Goal: Information Seeking & Learning: Learn about a topic

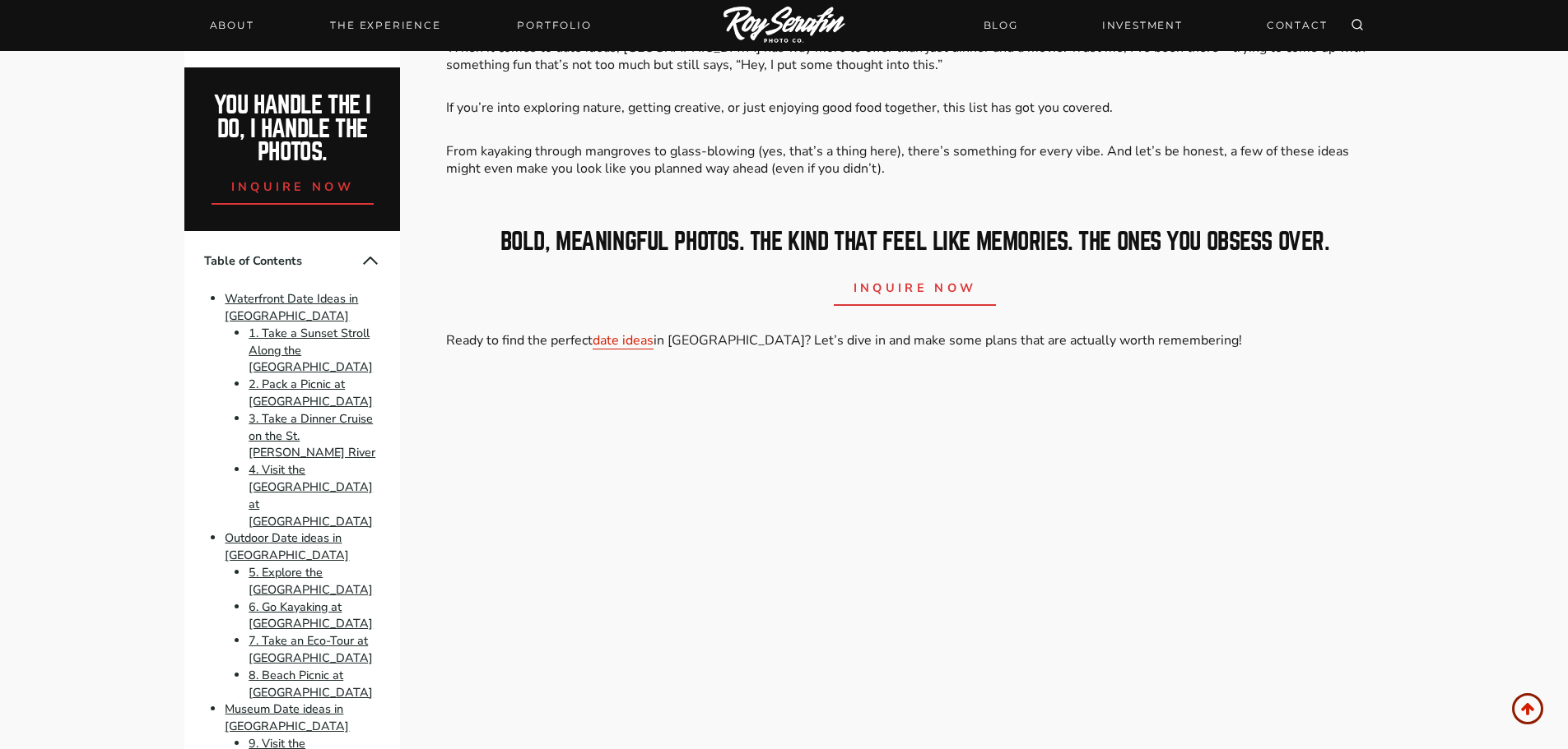
scroll to position [740, 0]
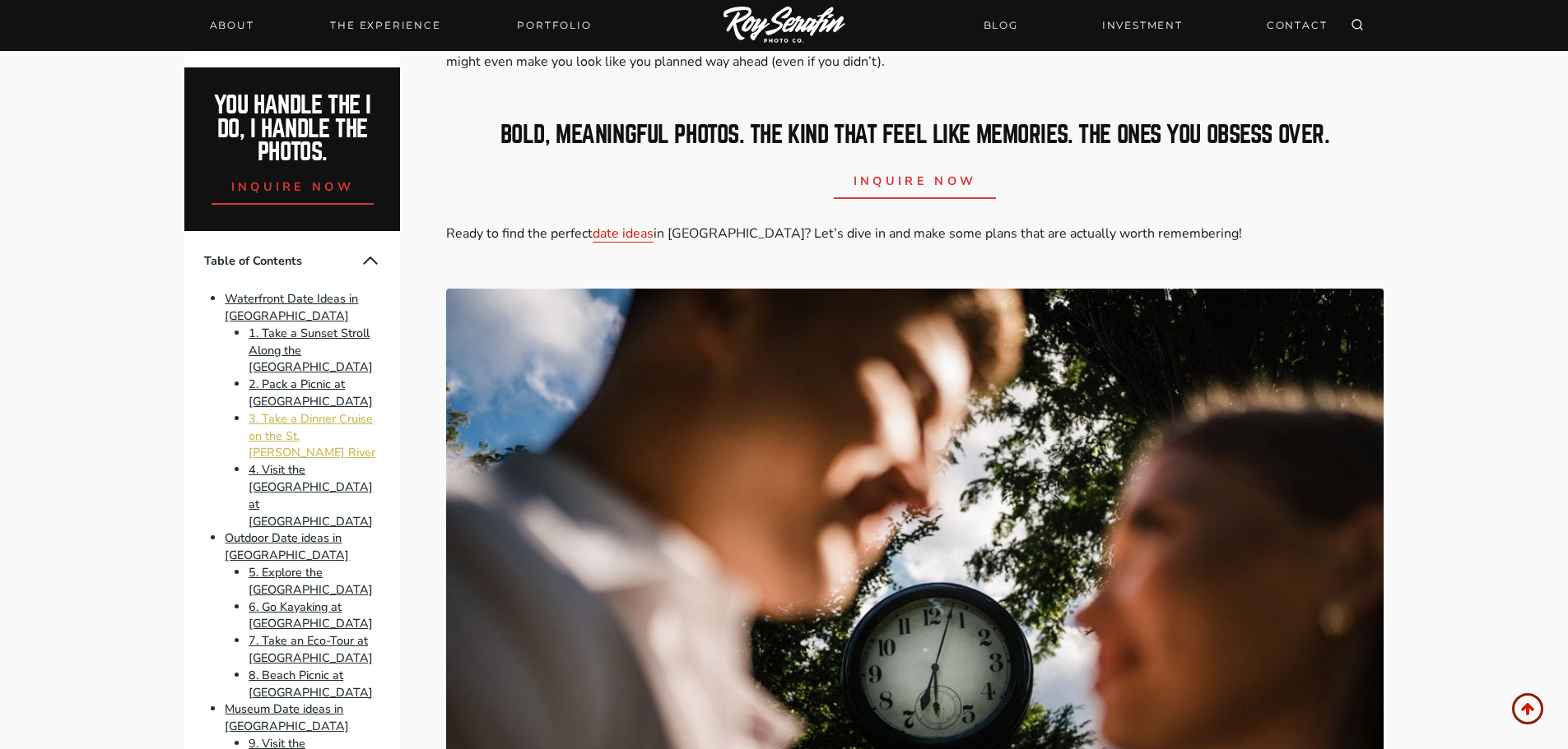
click at [297, 457] on link "3. Take a Dinner Cruise on the St. [PERSON_NAME] River" at bounding box center [312, 435] width 127 height 51
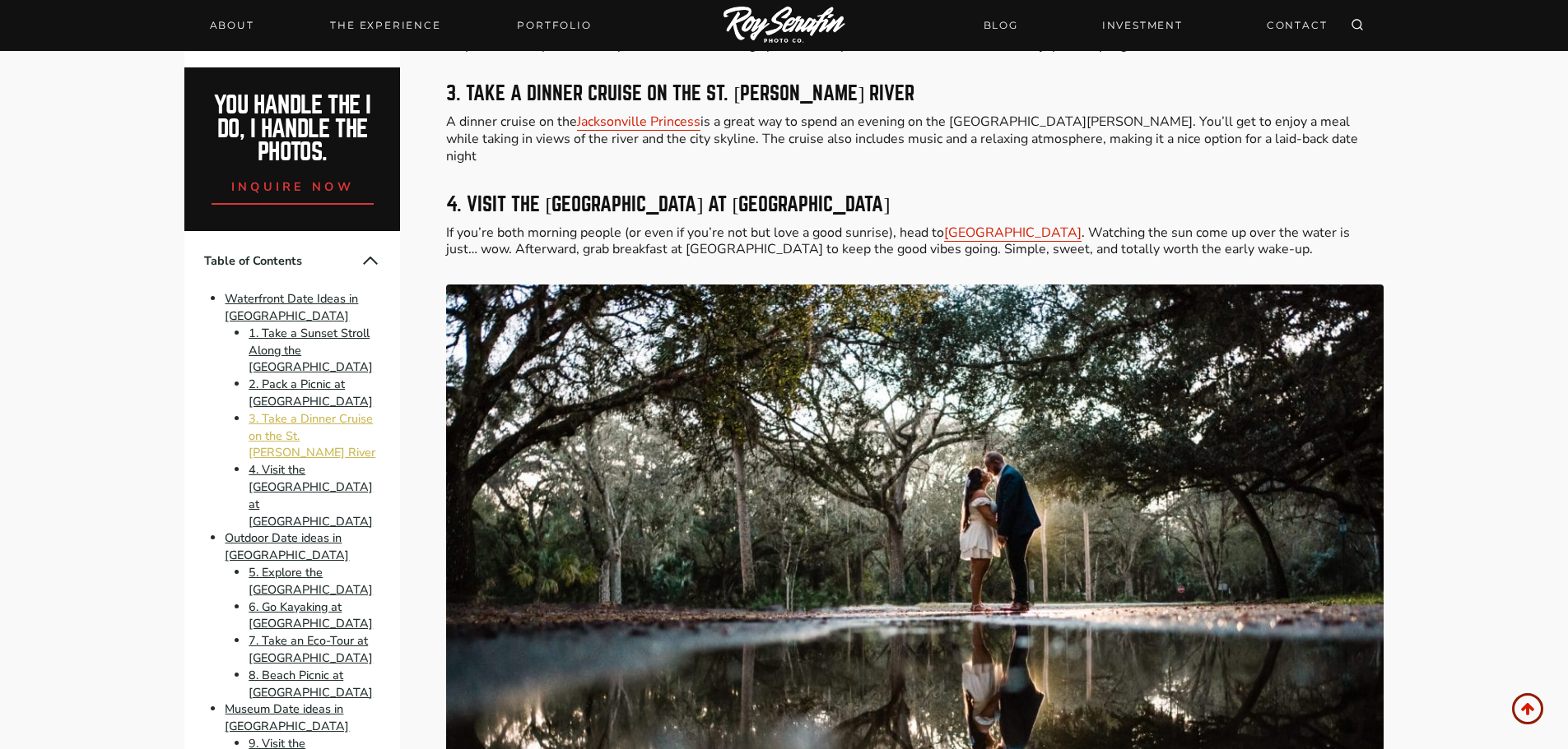
scroll to position [1920, 0]
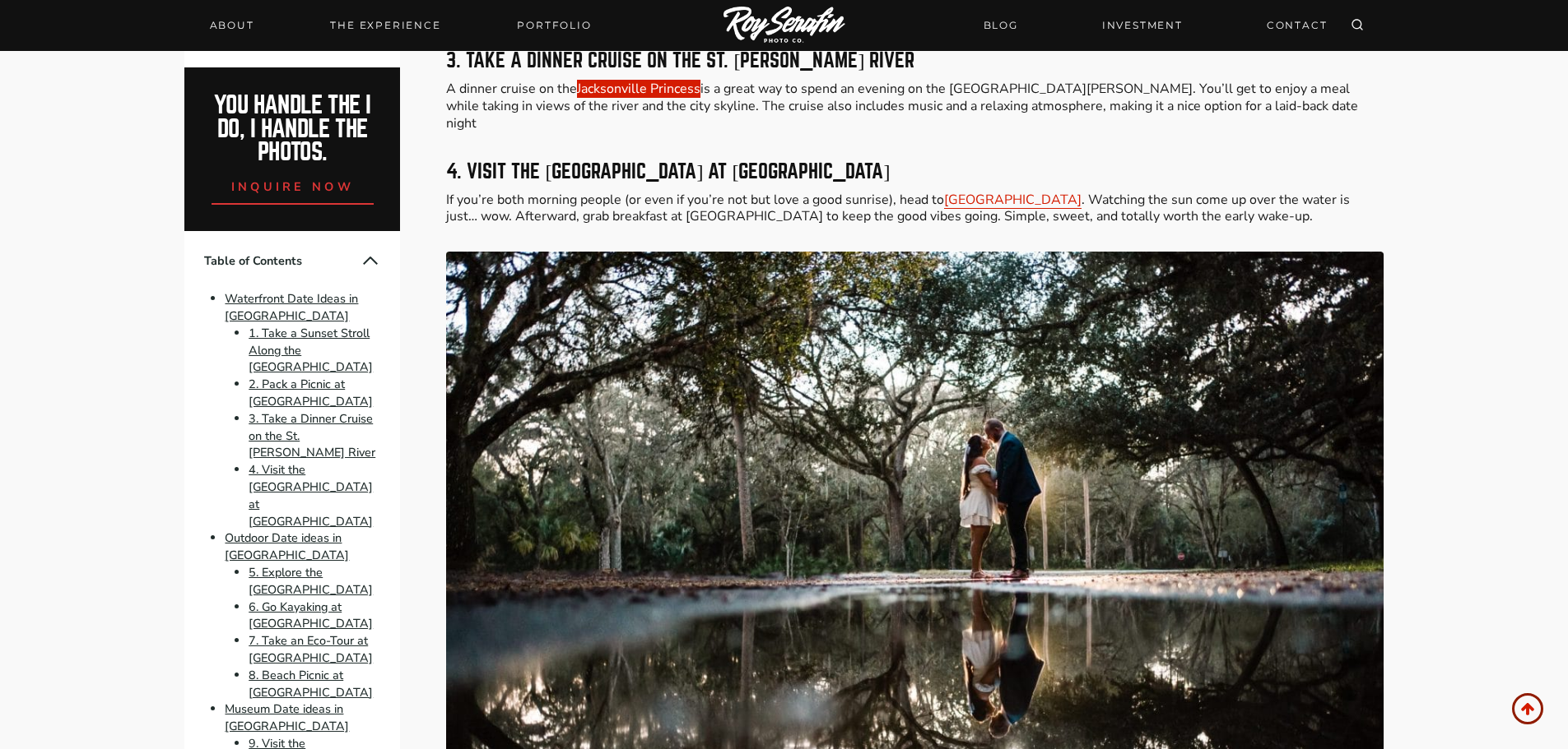
click at [664, 89] on link "Jacksonville Princess" at bounding box center [638, 88] width 123 height 18
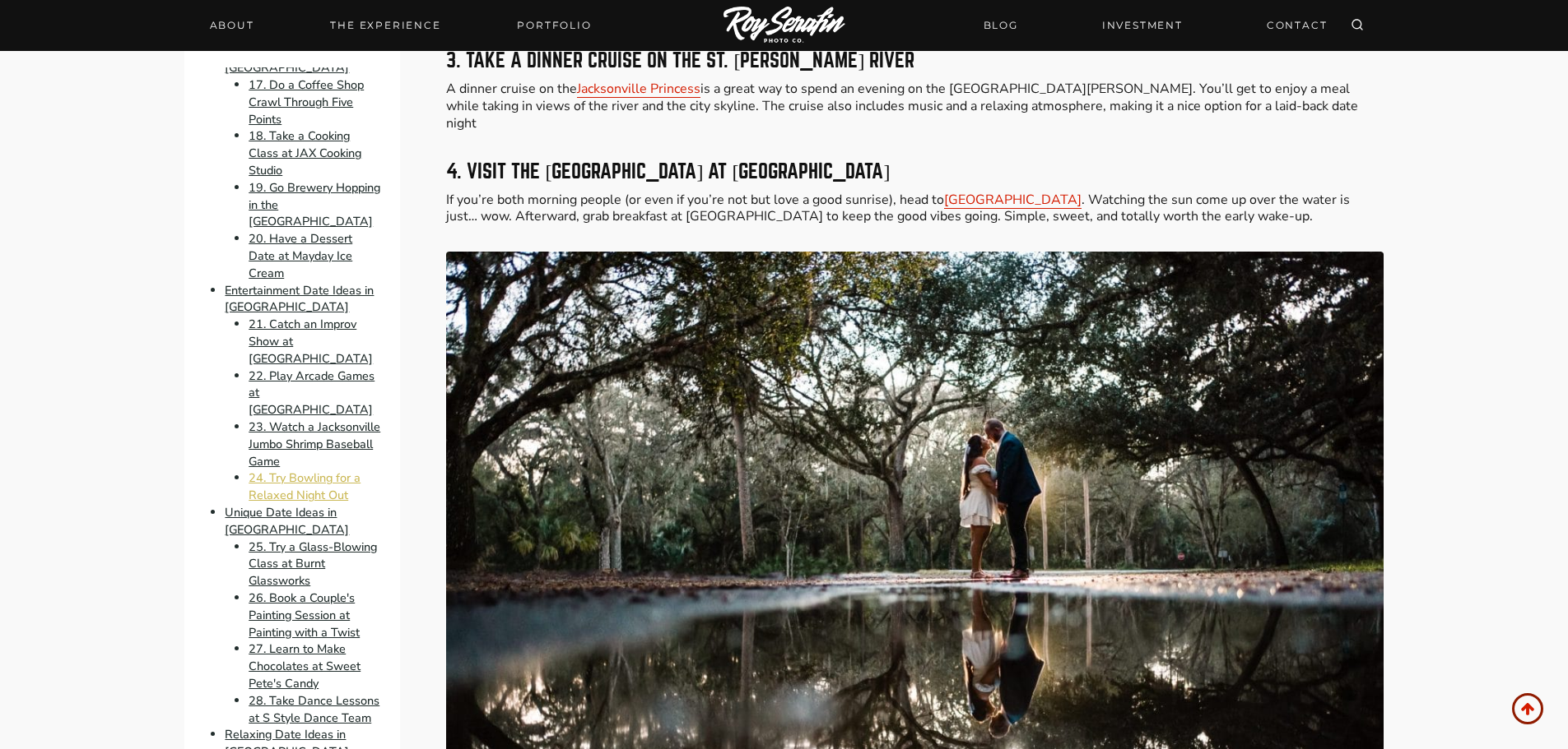
scroll to position [1151, 0]
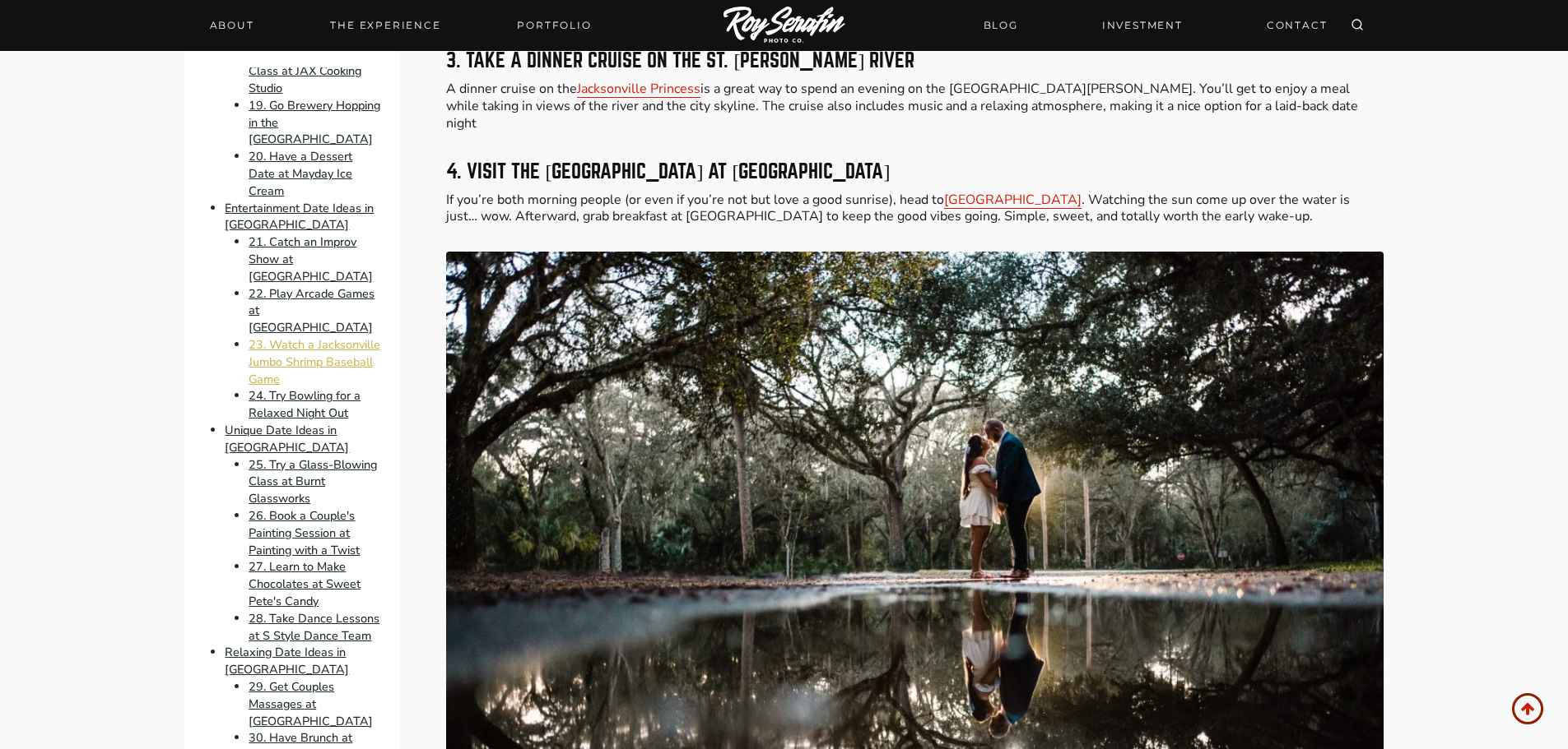
click at [306, 387] on link "23. Watch a Jacksonville Jumbo Shrimp Baseball Game" at bounding box center [314, 361] width 132 height 51
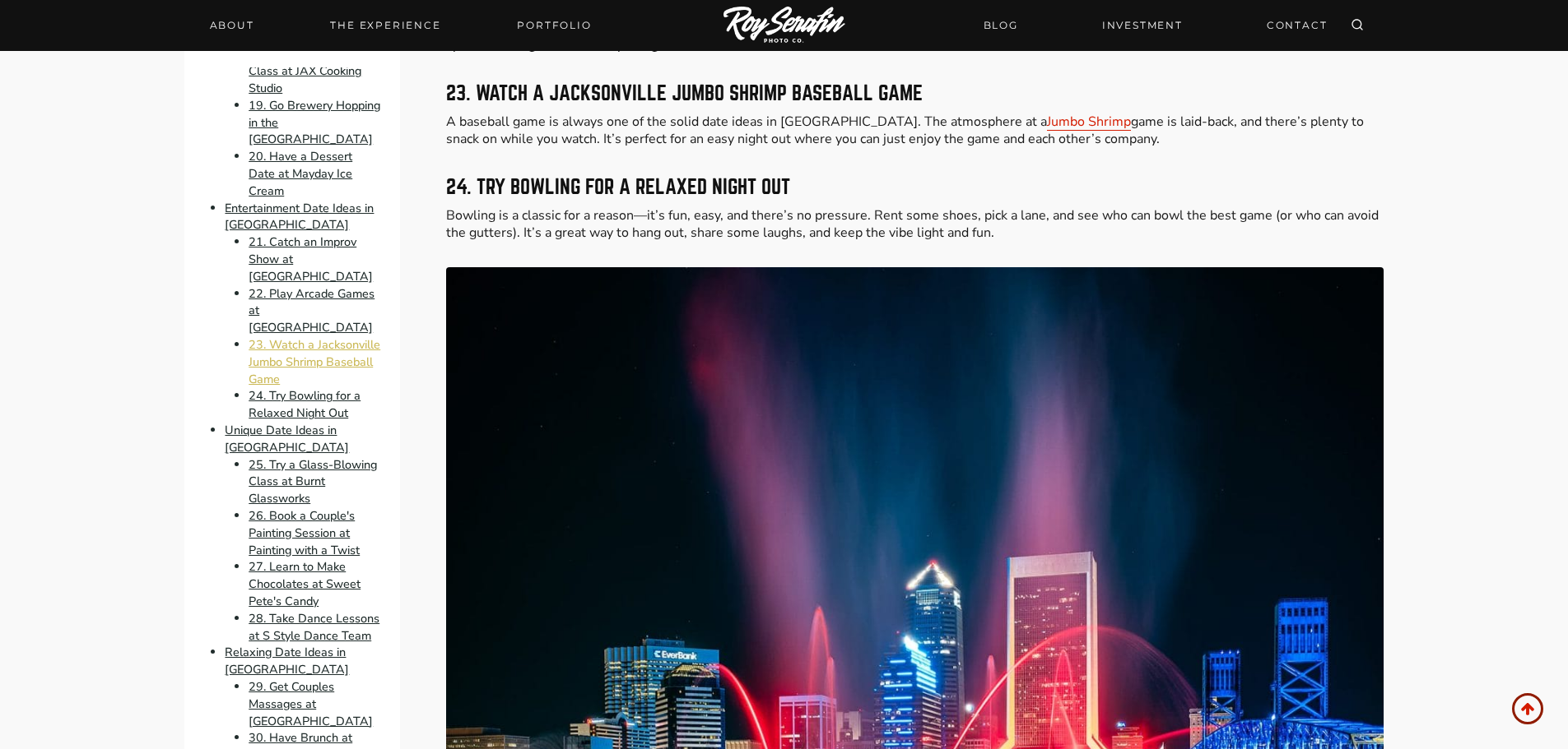
scroll to position [7704, 0]
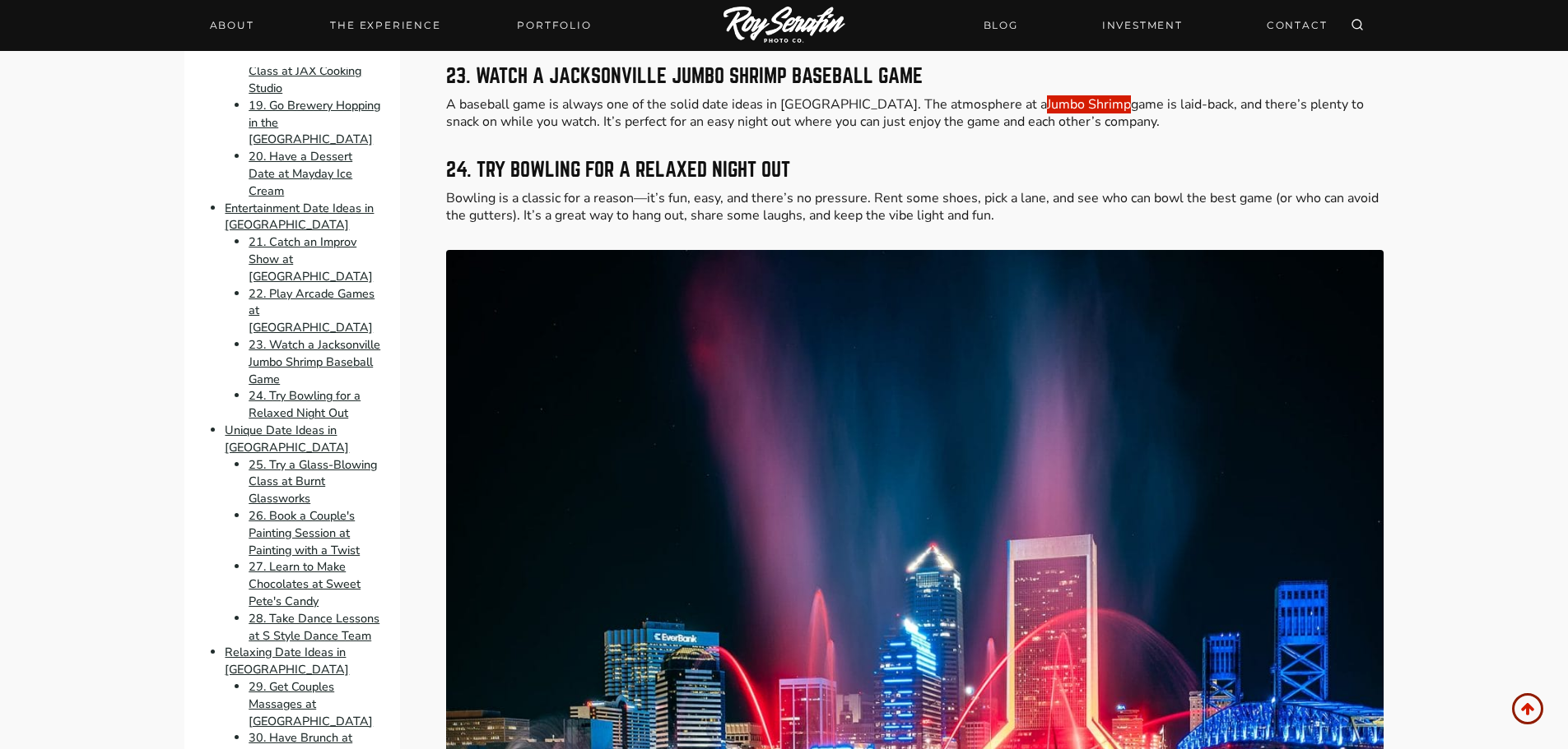
click at [1047, 95] on link "Jumbo Shrimp" at bounding box center [1089, 104] width 84 height 18
click at [305, 284] on link "21. Catch an Improv Show at [GEOGRAPHIC_DATA]" at bounding box center [310, 258] width 124 height 51
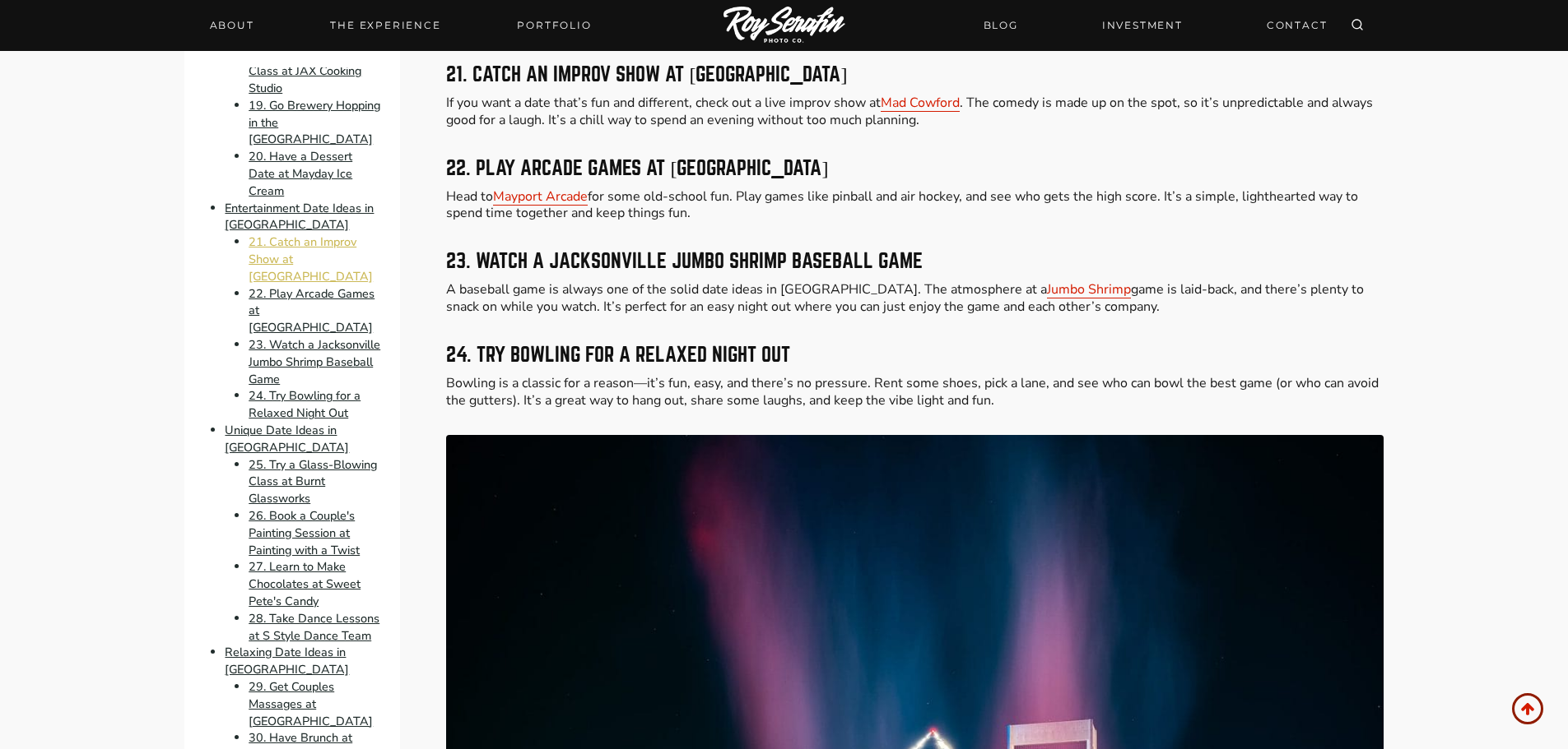
scroll to position [7516, 0]
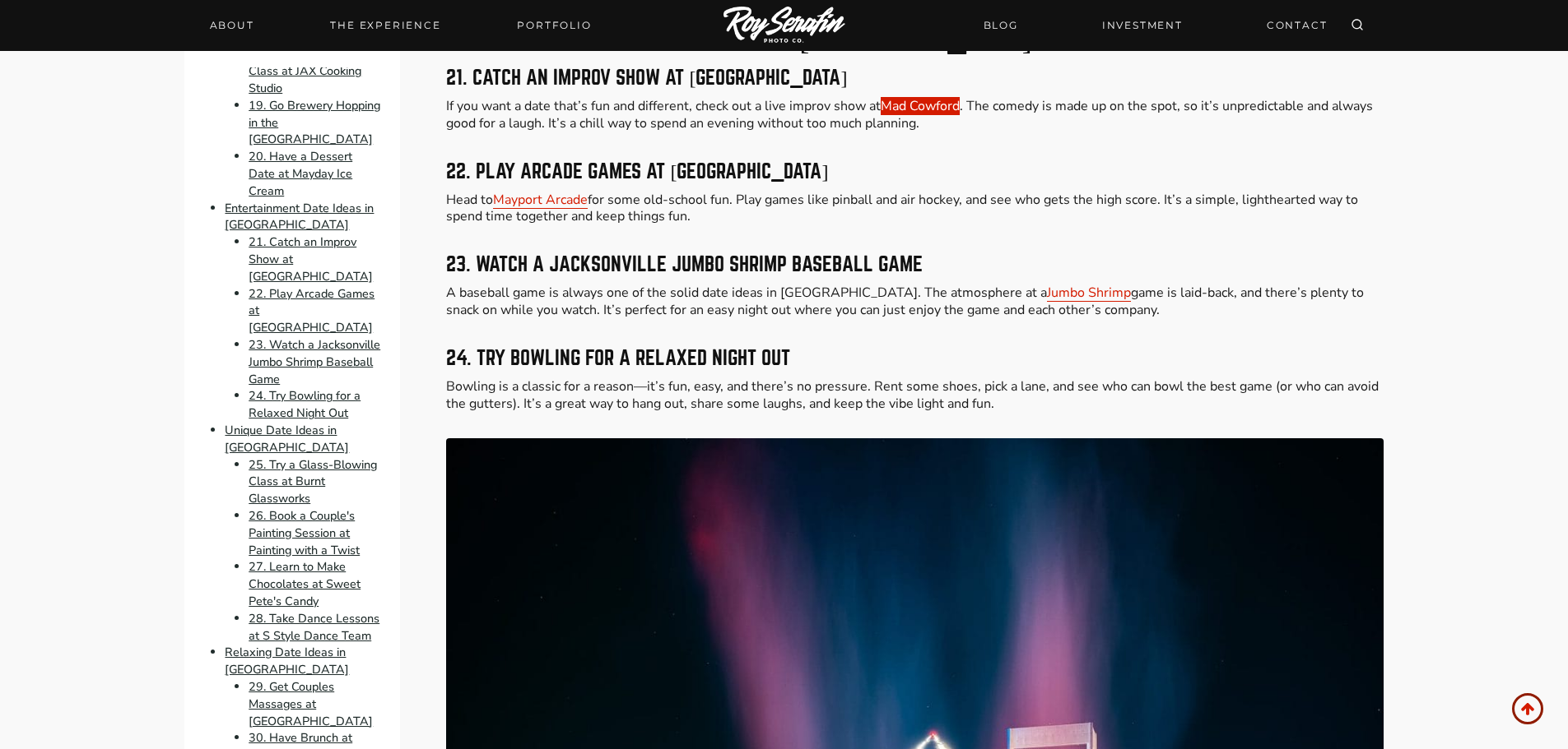
click at [932, 97] on link "Mad Cowford" at bounding box center [920, 106] width 79 height 18
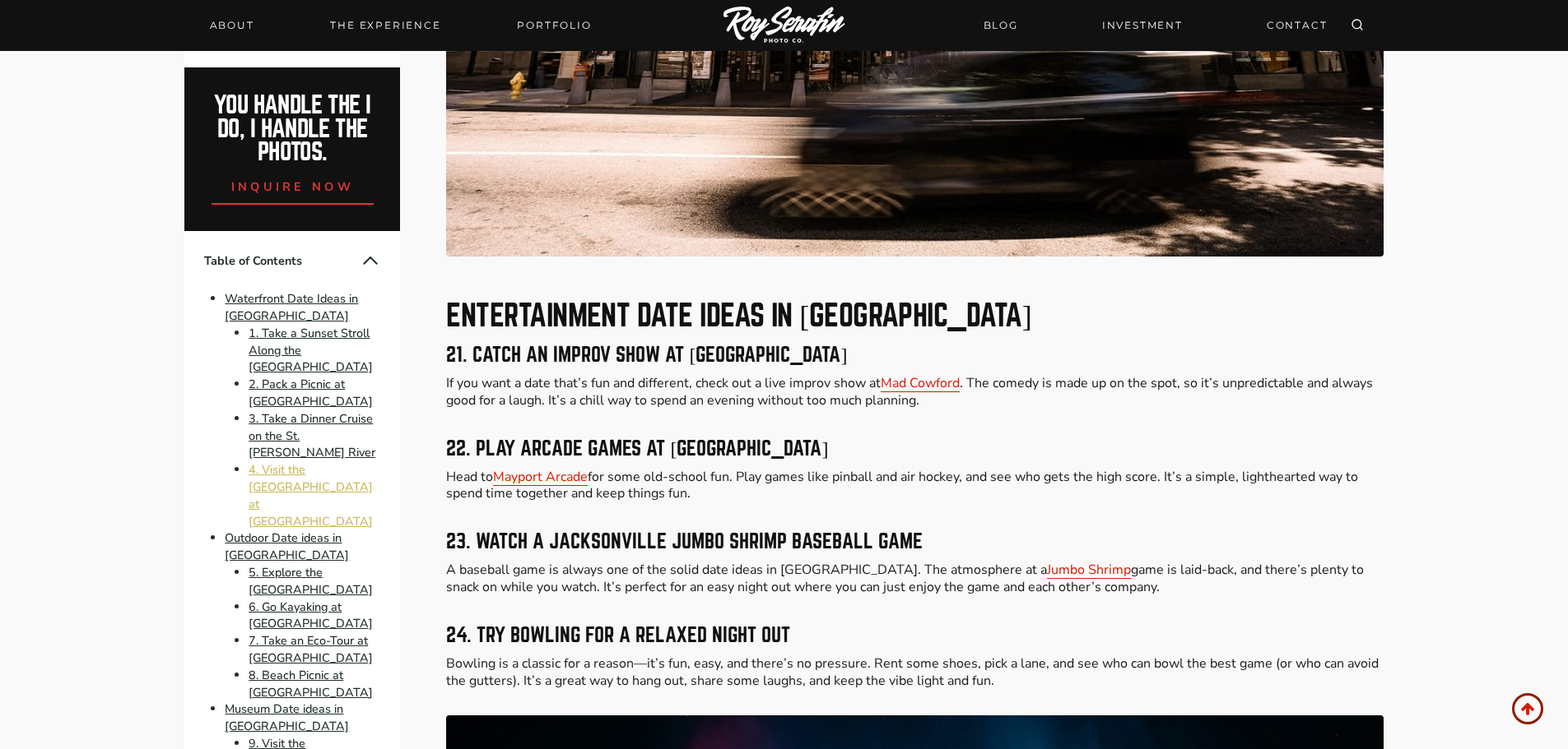
scroll to position [7105, 0]
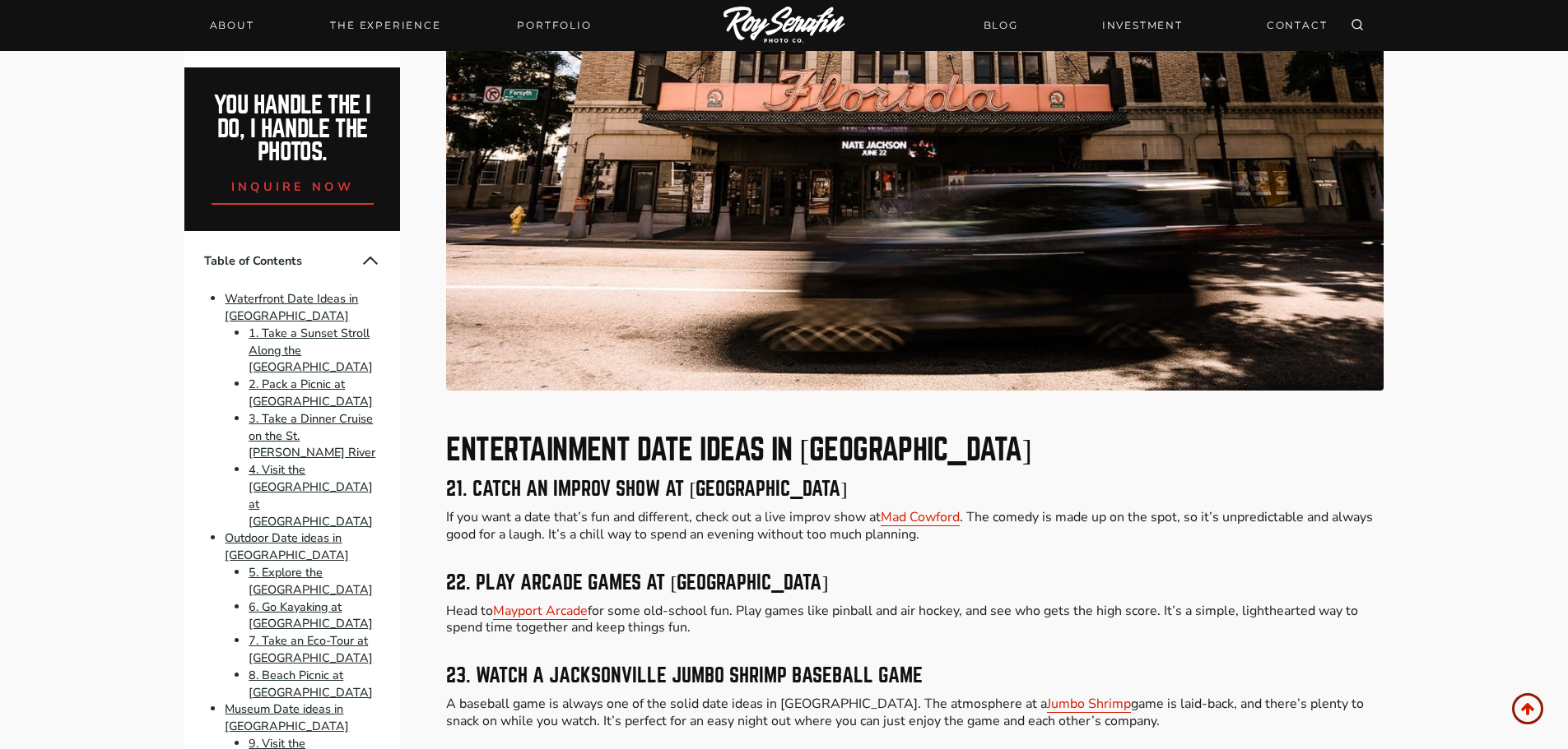
scroll to position [7754, 0]
